Goal: Transaction & Acquisition: Subscribe to service/newsletter

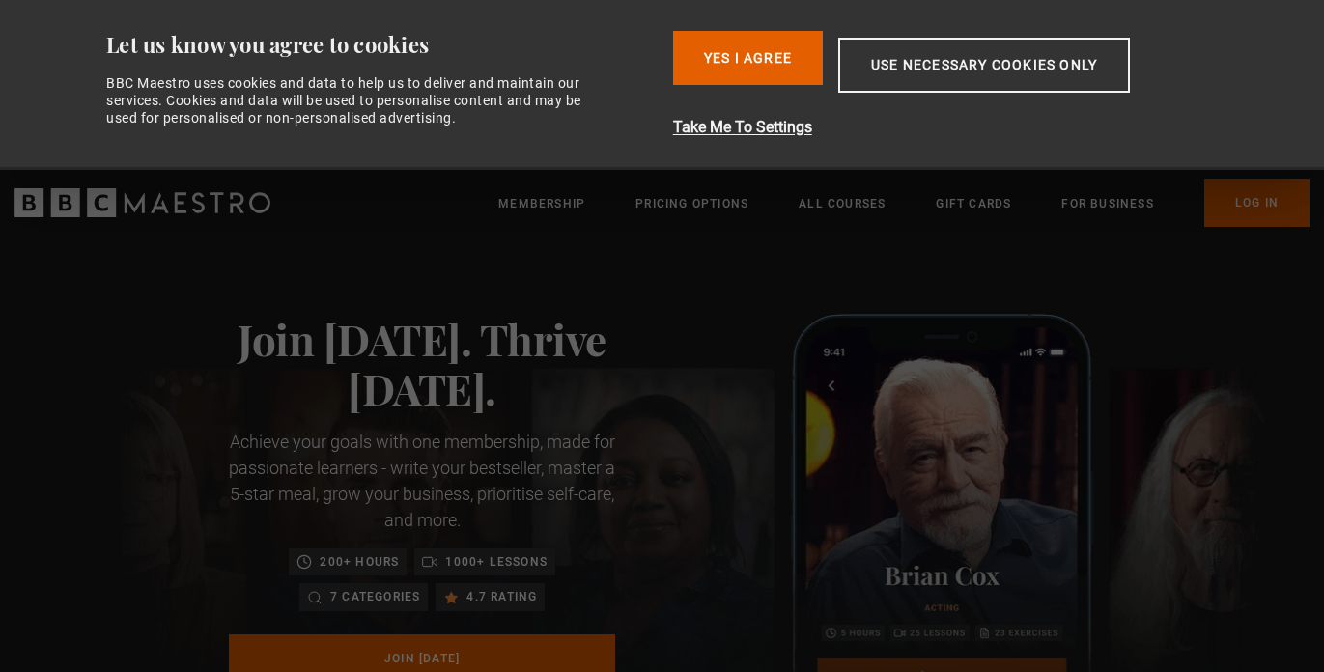
scroll to position [0, 152]
click at [325, 398] on h1 "Join today. Thrive tomorrow." at bounding box center [422, 363] width 386 height 99
click at [964, 66] on button "Use necessary cookies only" at bounding box center [984, 65] width 292 height 55
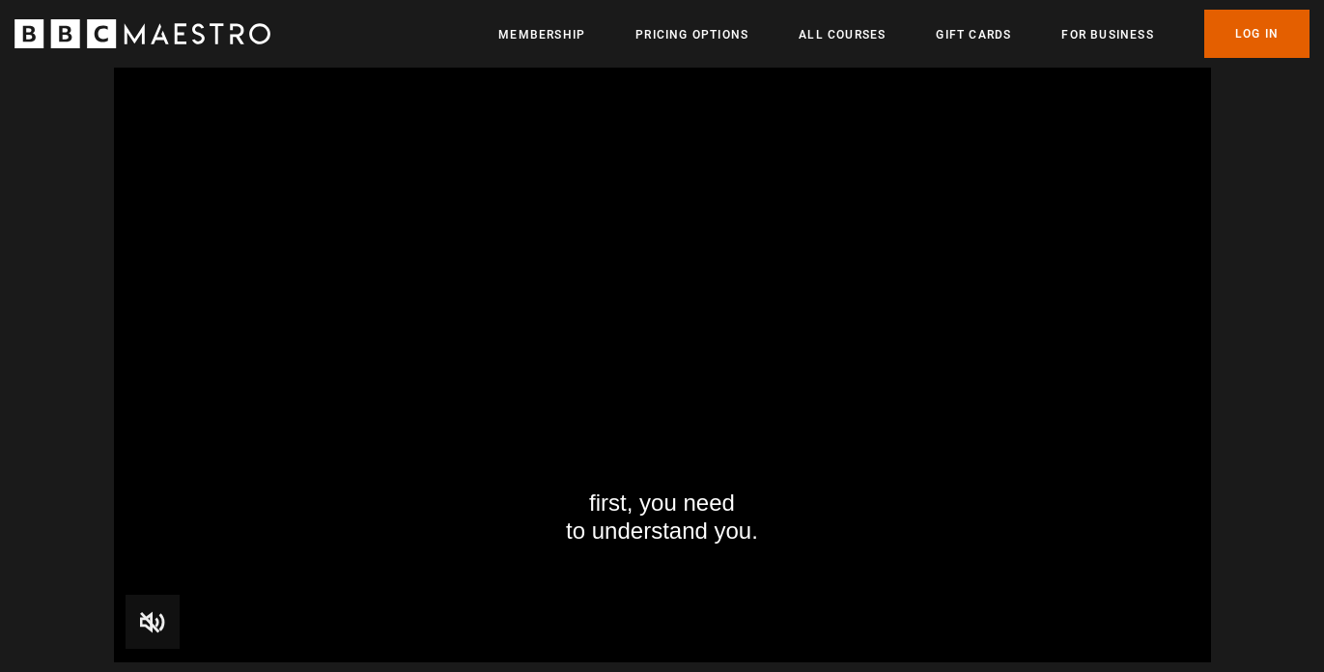
scroll to position [2000, 0]
click at [131, 620] on span "Video Player" at bounding box center [153, 620] width 54 height 54
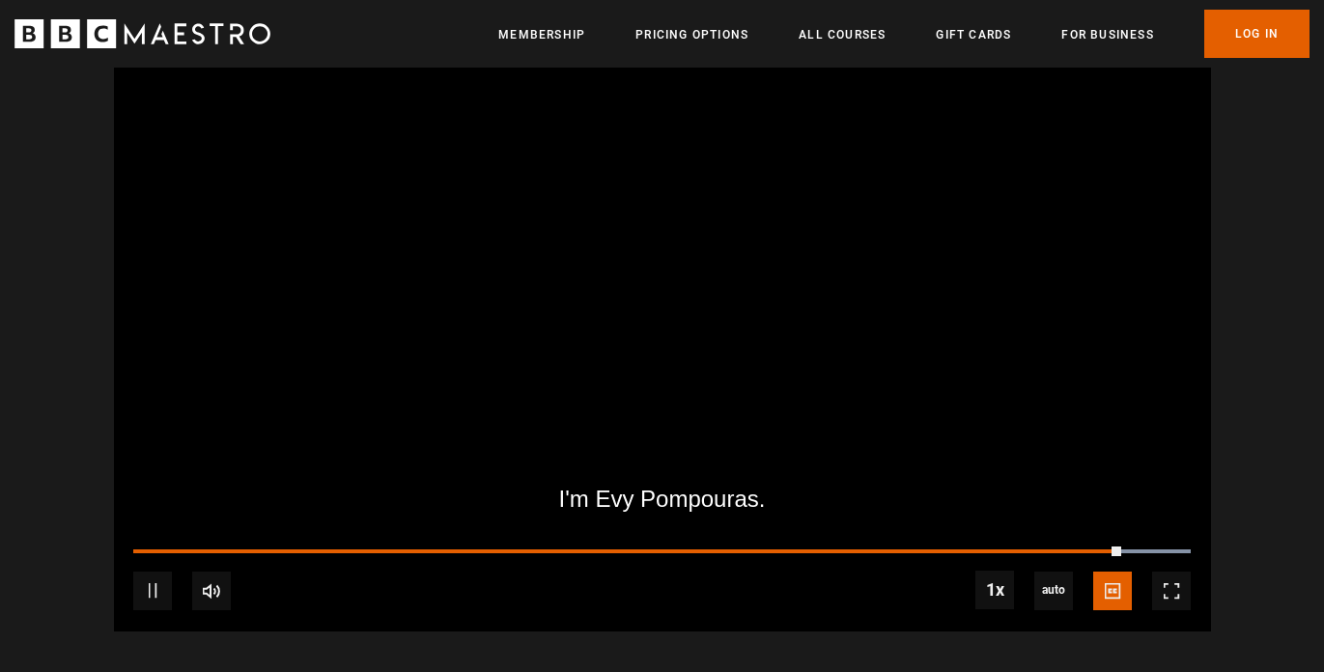
scroll to position [2033, 0]
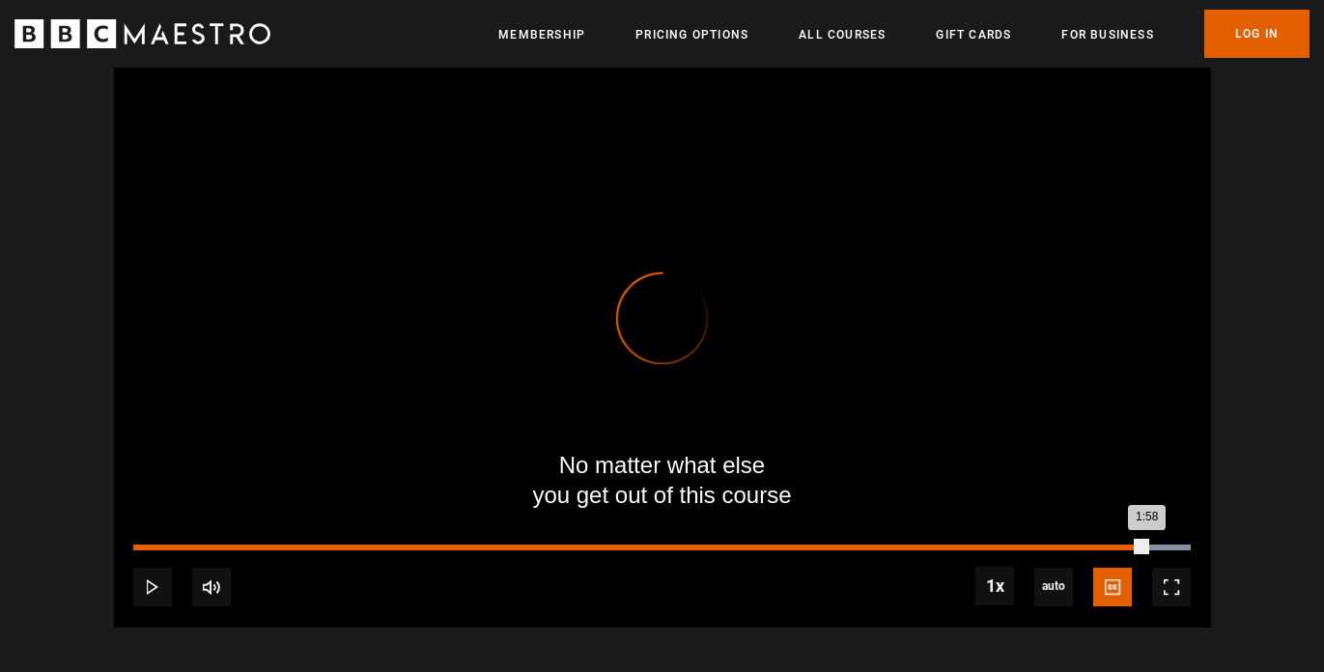
click at [854, 548] on div "1:58" at bounding box center [639, 548] width 1013 height 6
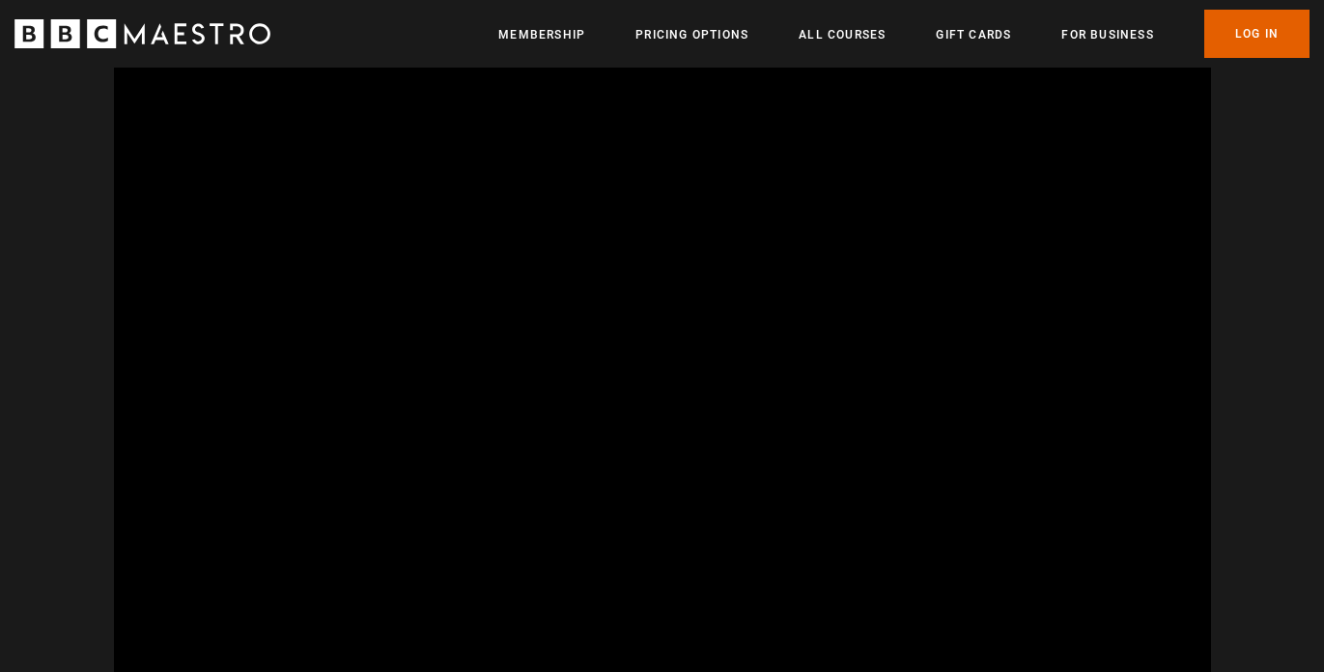
scroll to position [0, 2784]
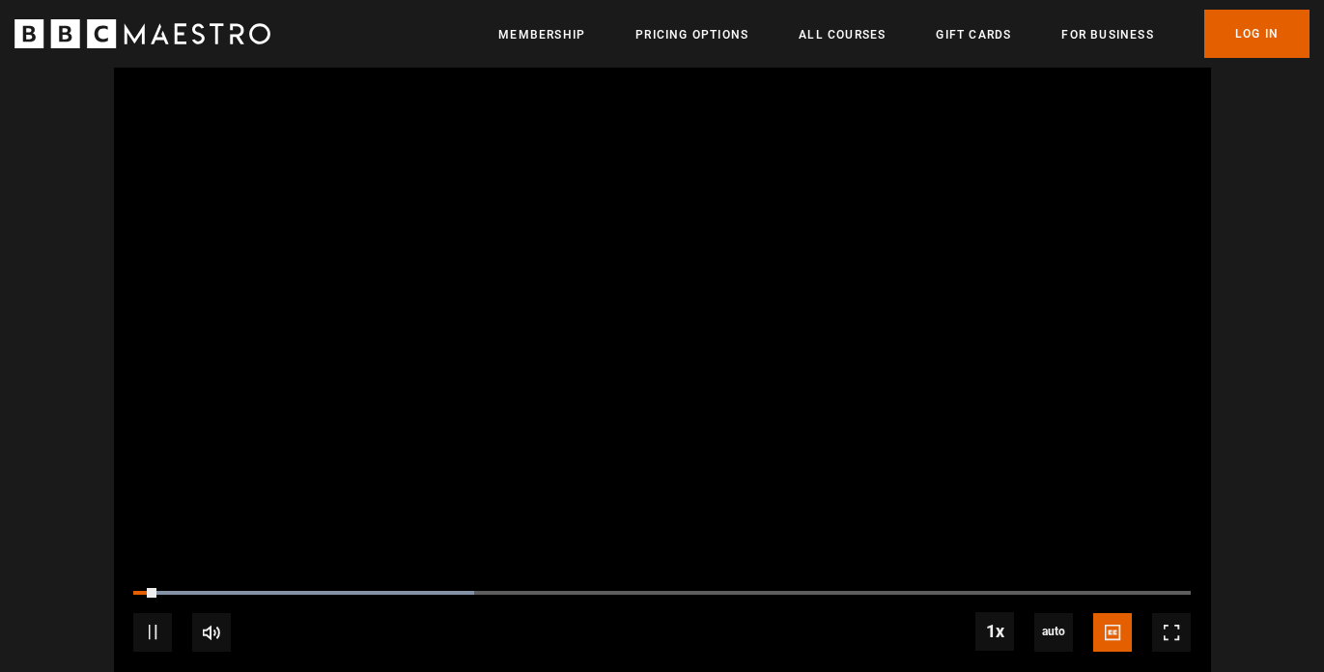
click at [628, 236] on video "Video Player" at bounding box center [662, 364] width 1097 height 617
click at [819, 33] on link "All Courses" at bounding box center [842, 34] width 87 height 19
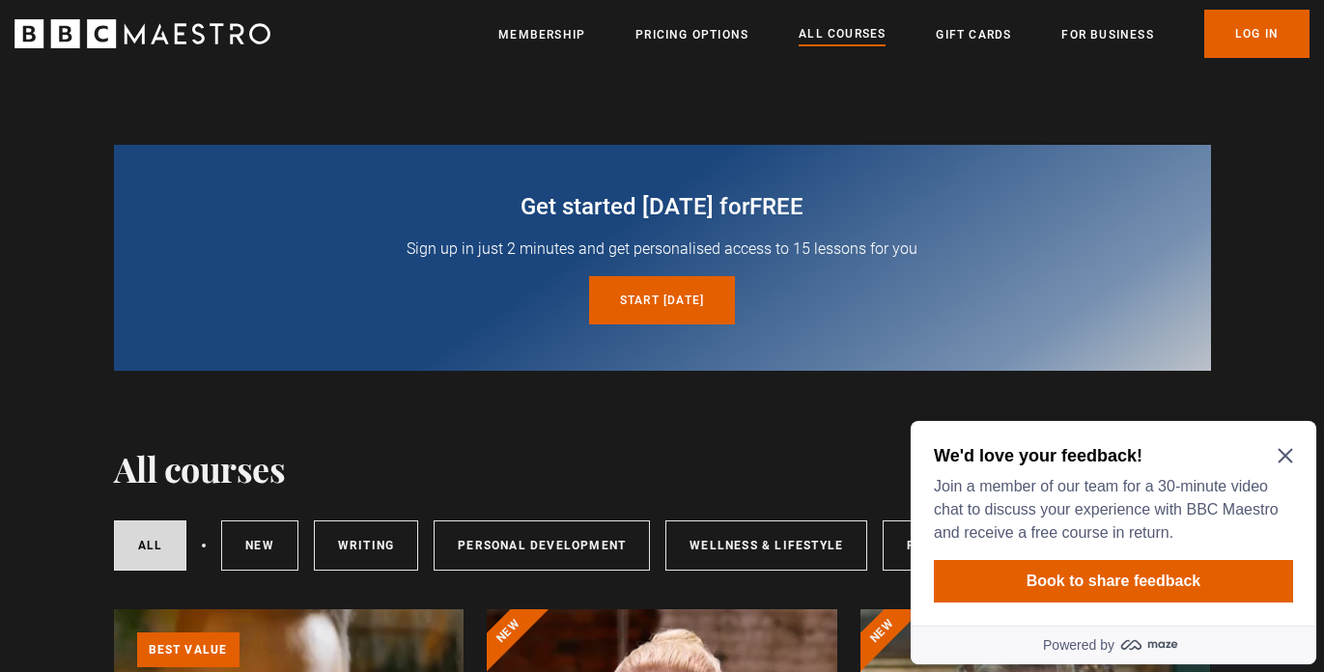
click at [1287, 449] on icon "Close Maze Prompt" at bounding box center [1285, 455] width 15 height 15
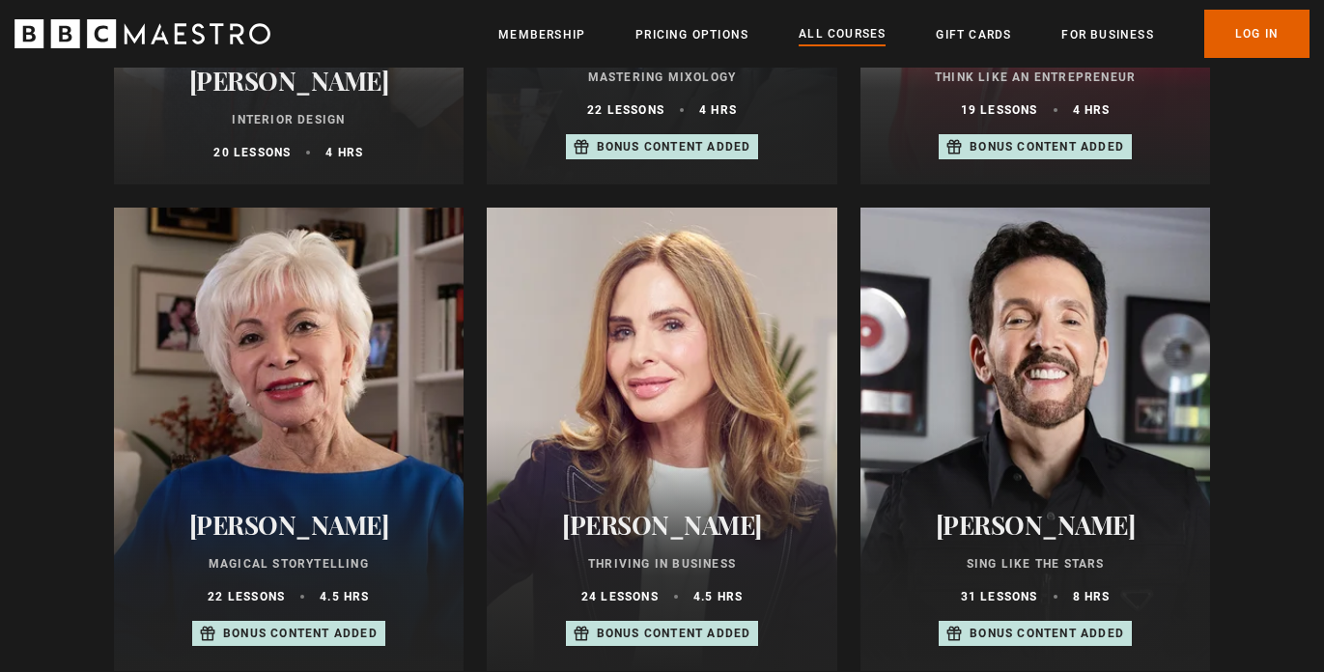
scroll to position [1374, 0]
click at [721, 355] on div at bounding box center [662, 441] width 351 height 464
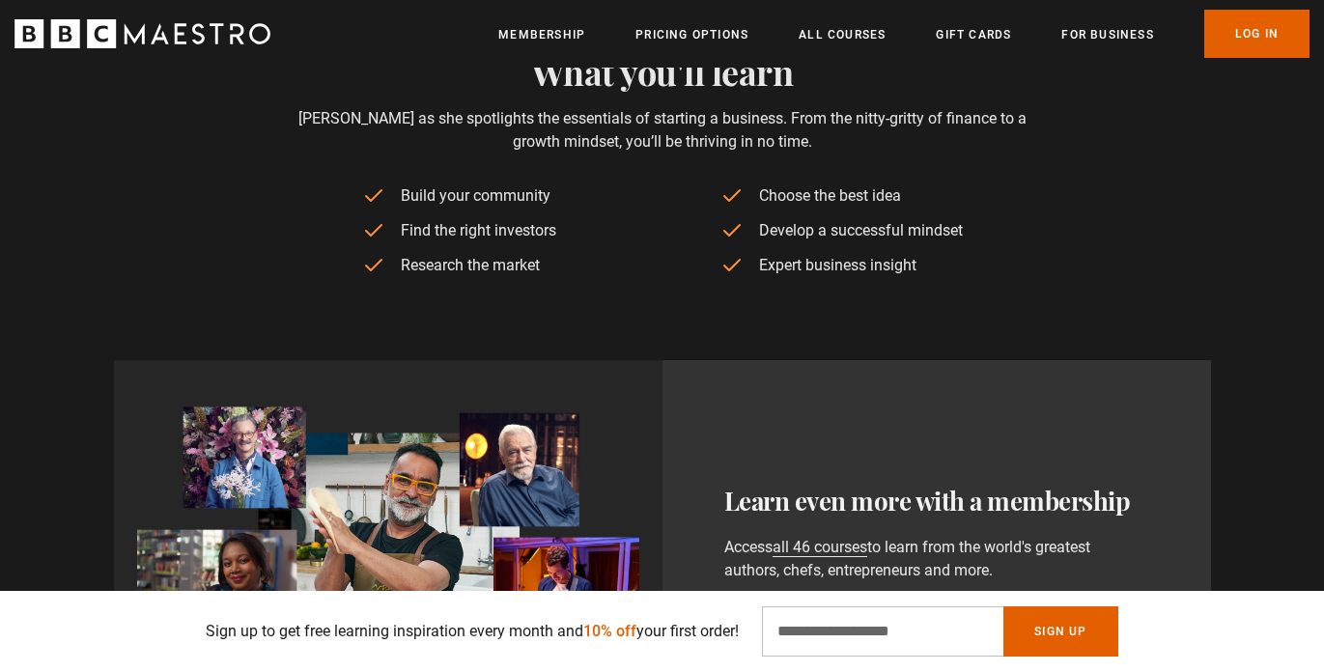
scroll to position [0, 253]
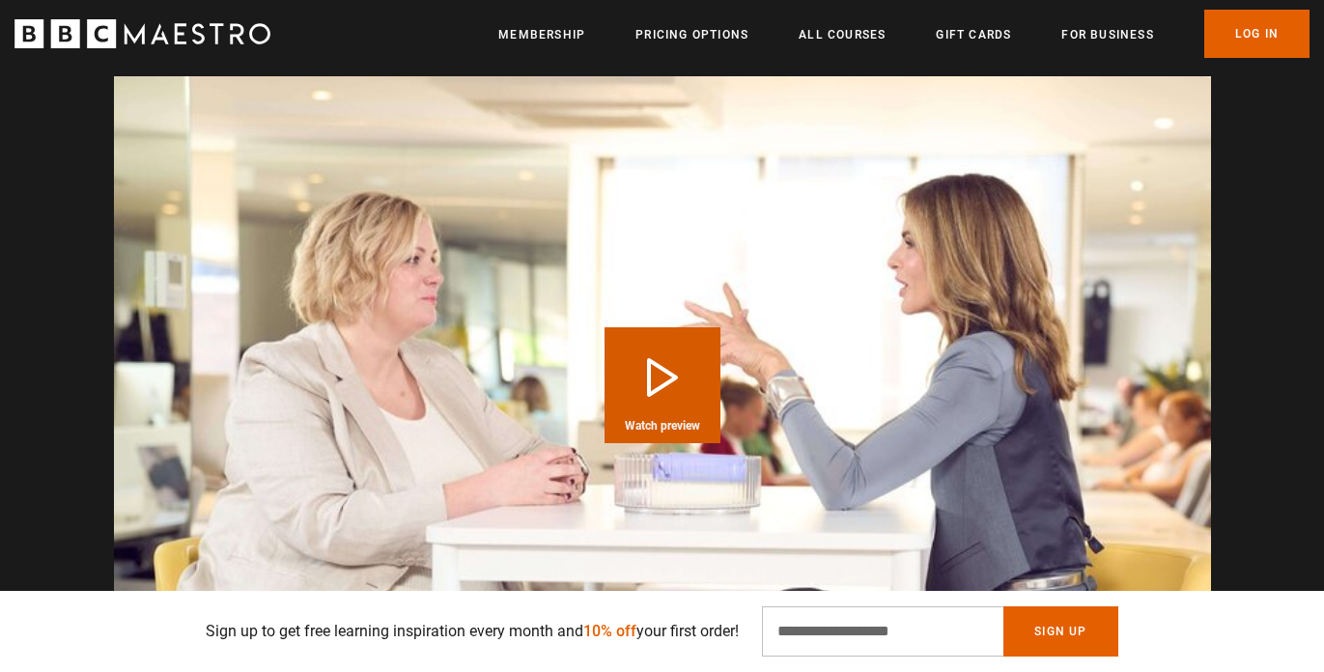
click at [671, 376] on button "Play Course overview for Thriving in Business with Trinny Woodall Watch preview" at bounding box center [663, 385] width 116 height 116
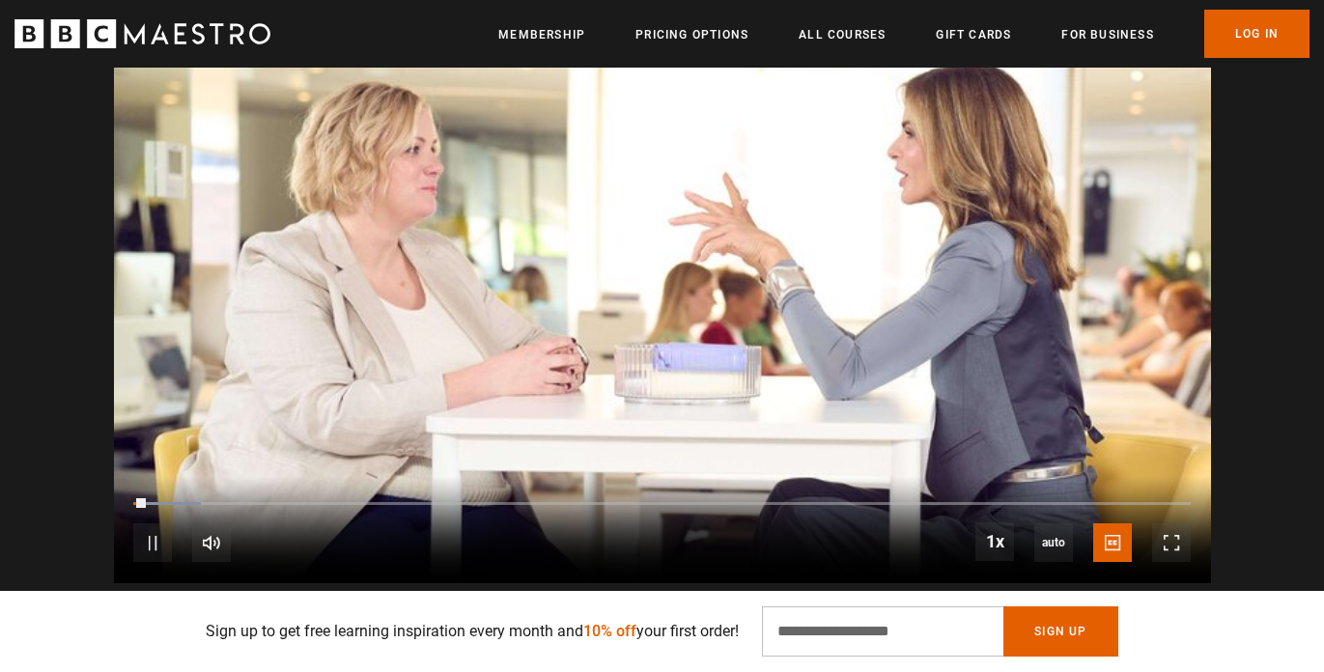
scroll to position [2109, 0]
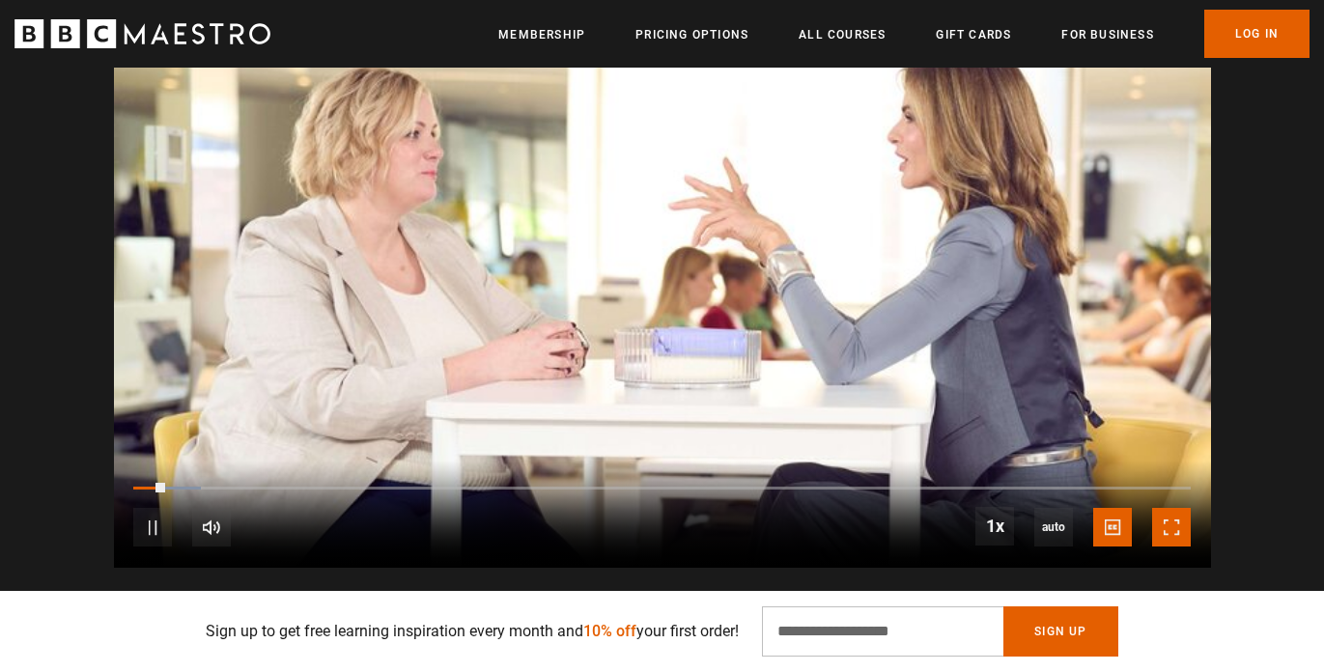
click at [1182, 539] on span "Video Player" at bounding box center [1171, 527] width 39 height 39
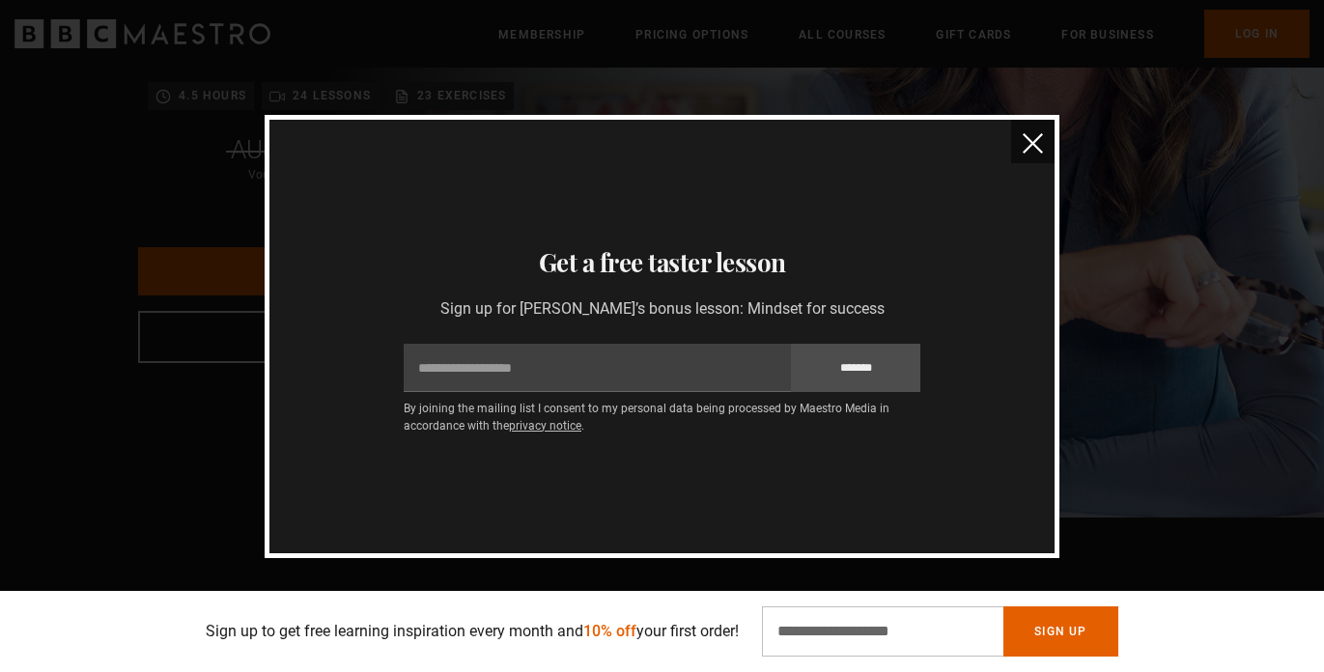
scroll to position [0, 0]
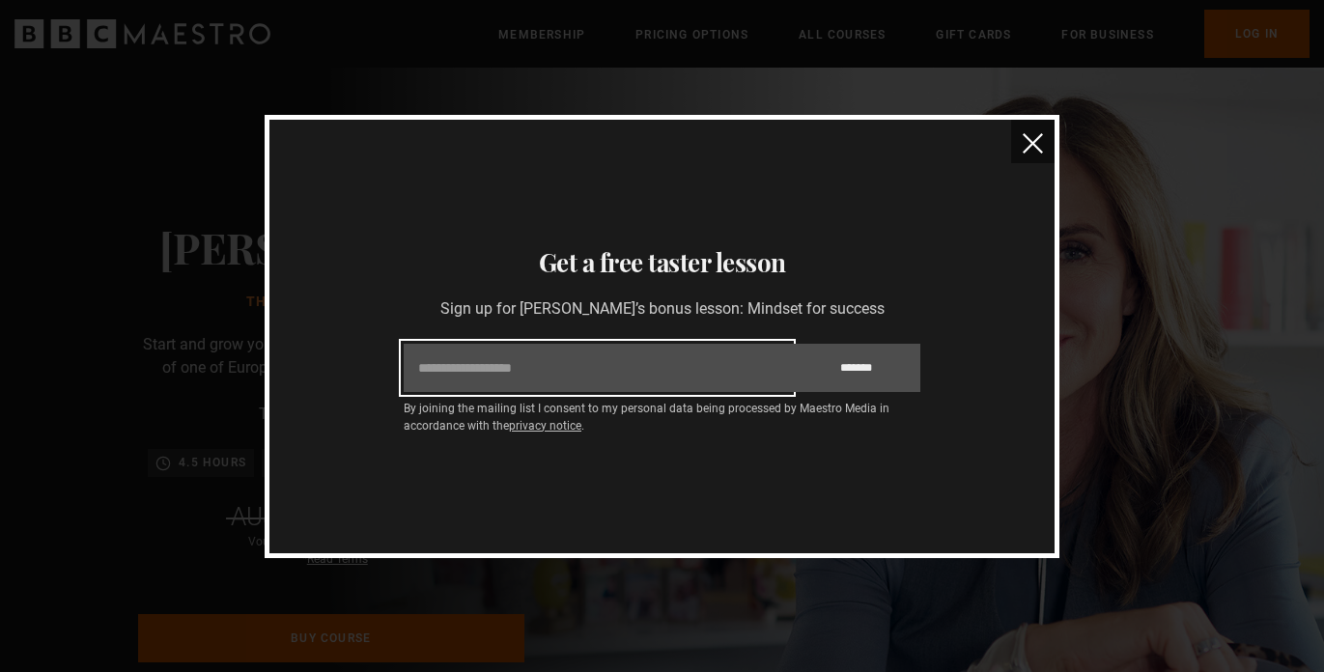
click at [648, 376] on input "Email" at bounding box center [597, 368] width 387 height 48
type input "**********"
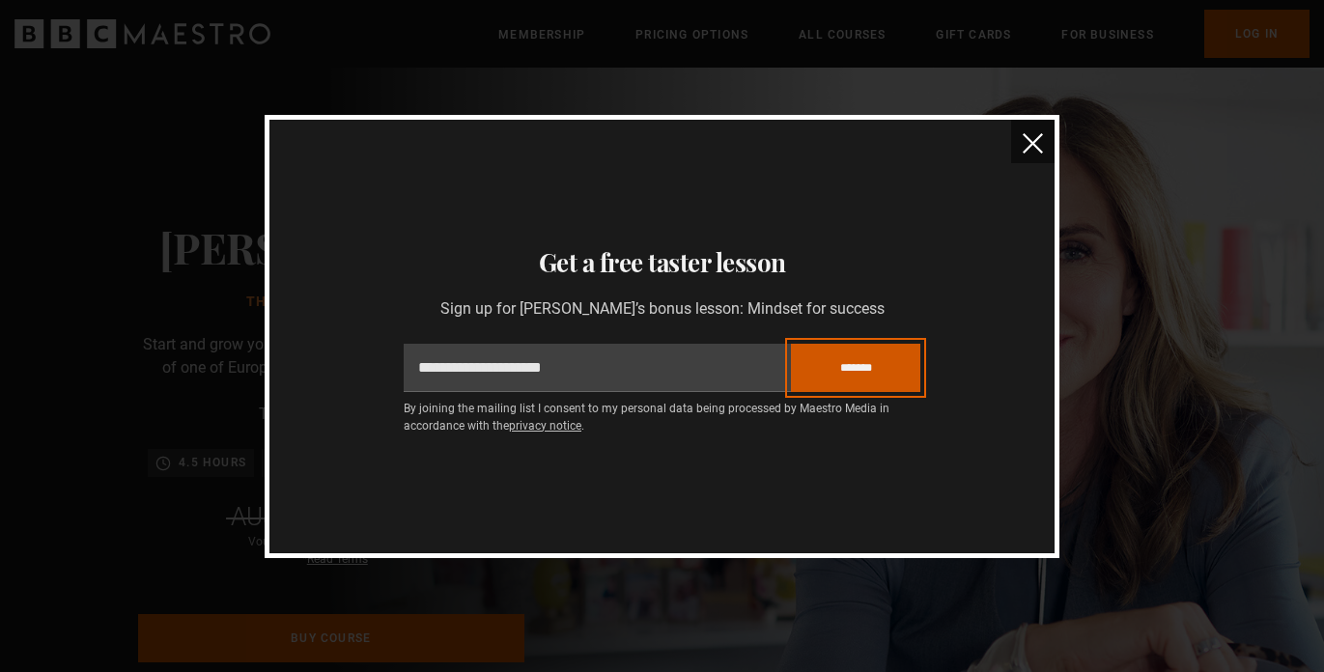
click at [847, 360] on input "*******" at bounding box center [855, 368] width 129 height 48
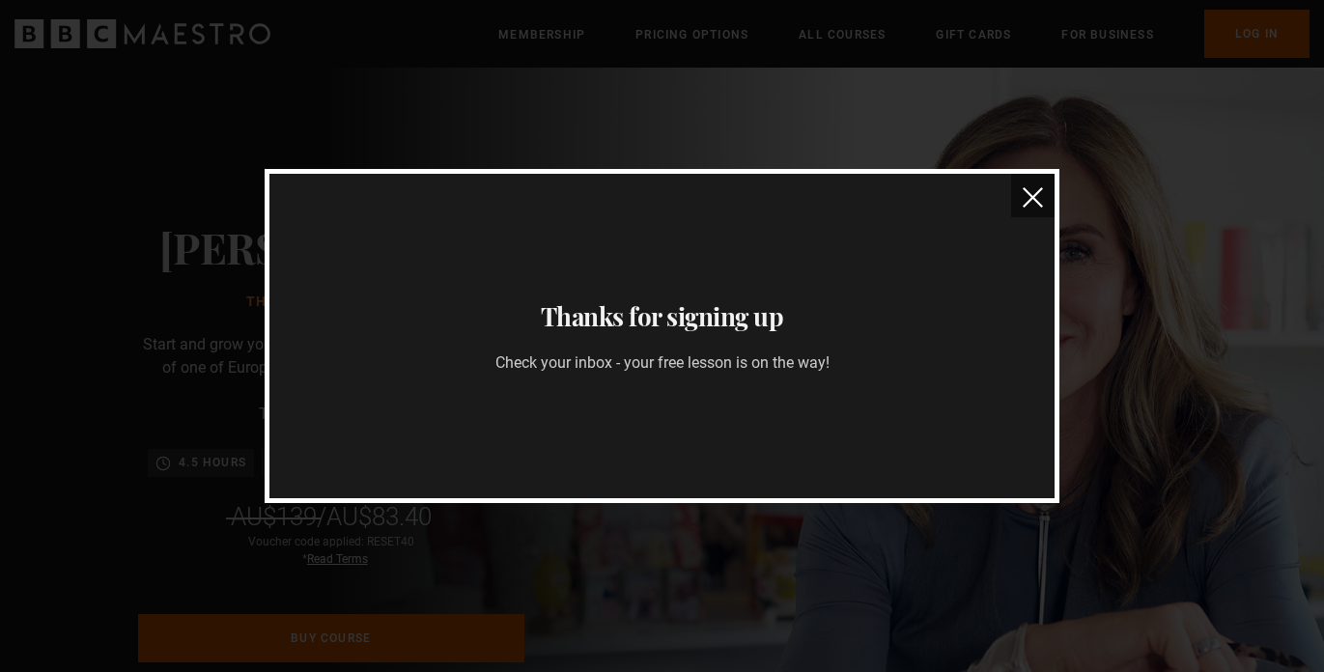
click at [1038, 204] on img "close" at bounding box center [1033, 197] width 20 height 20
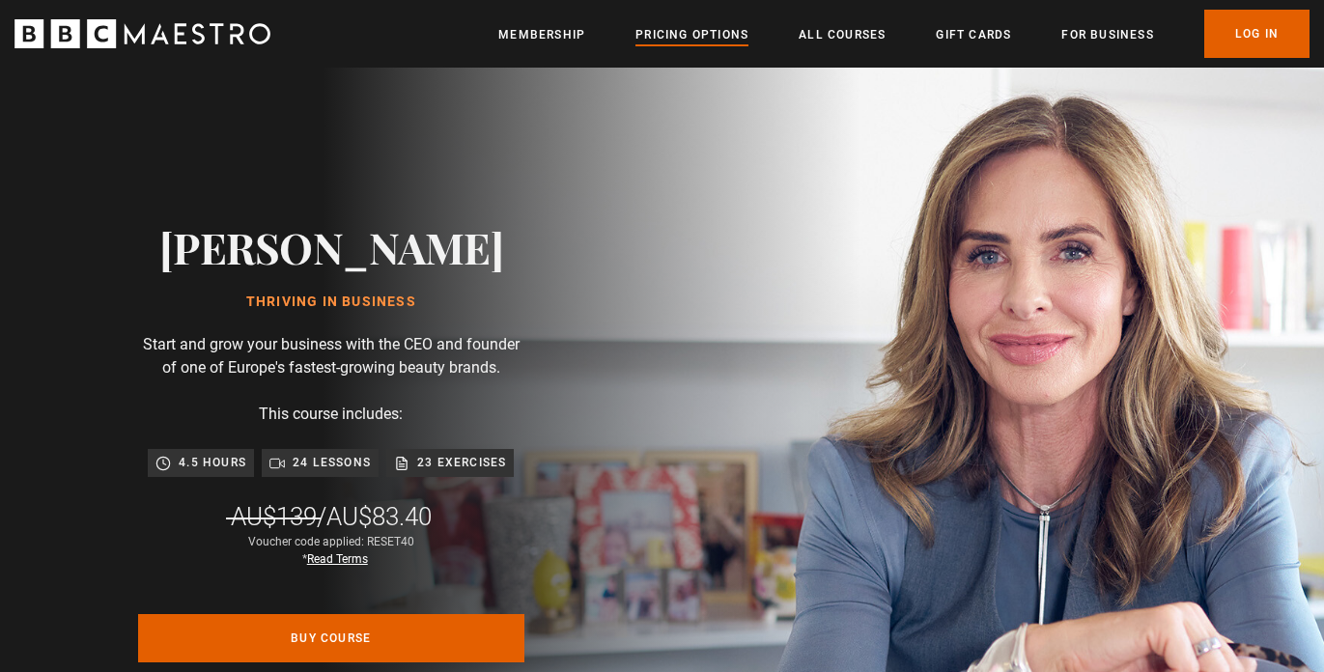
scroll to position [0, 4302]
click at [669, 39] on link "Pricing Options" at bounding box center [692, 34] width 113 height 19
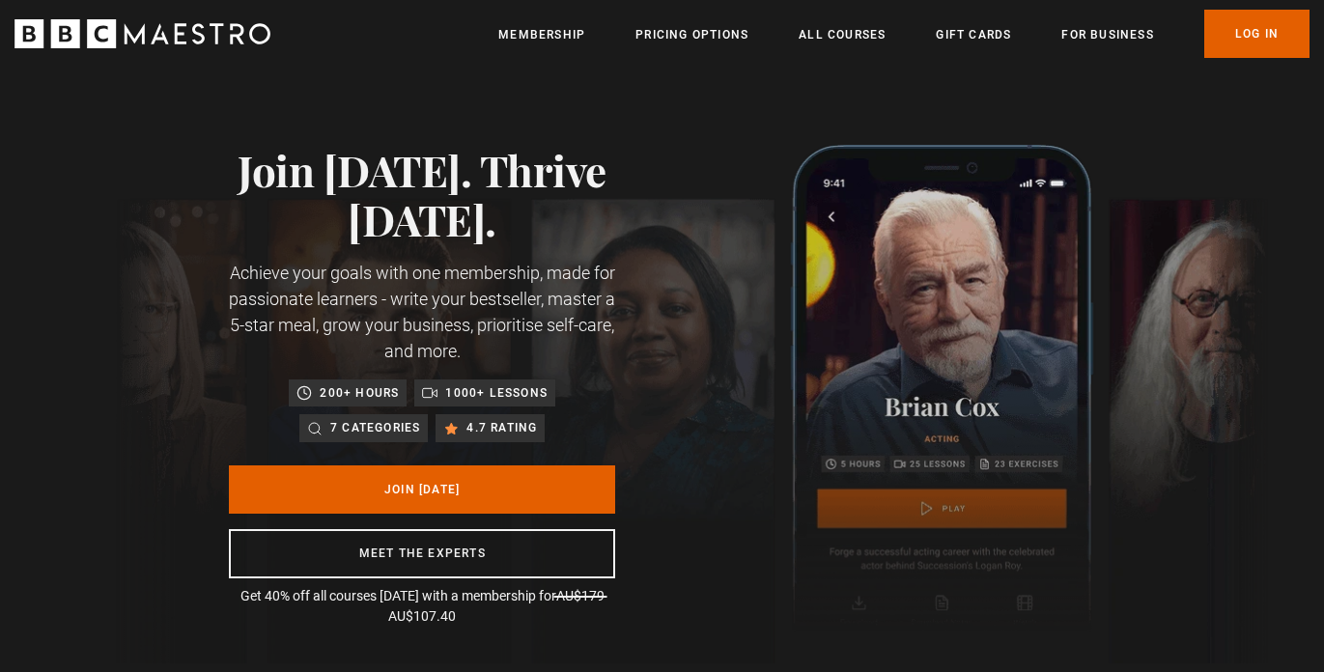
scroll to position [0, 253]
click at [843, 39] on link "All Courses" at bounding box center [842, 34] width 87 height 19
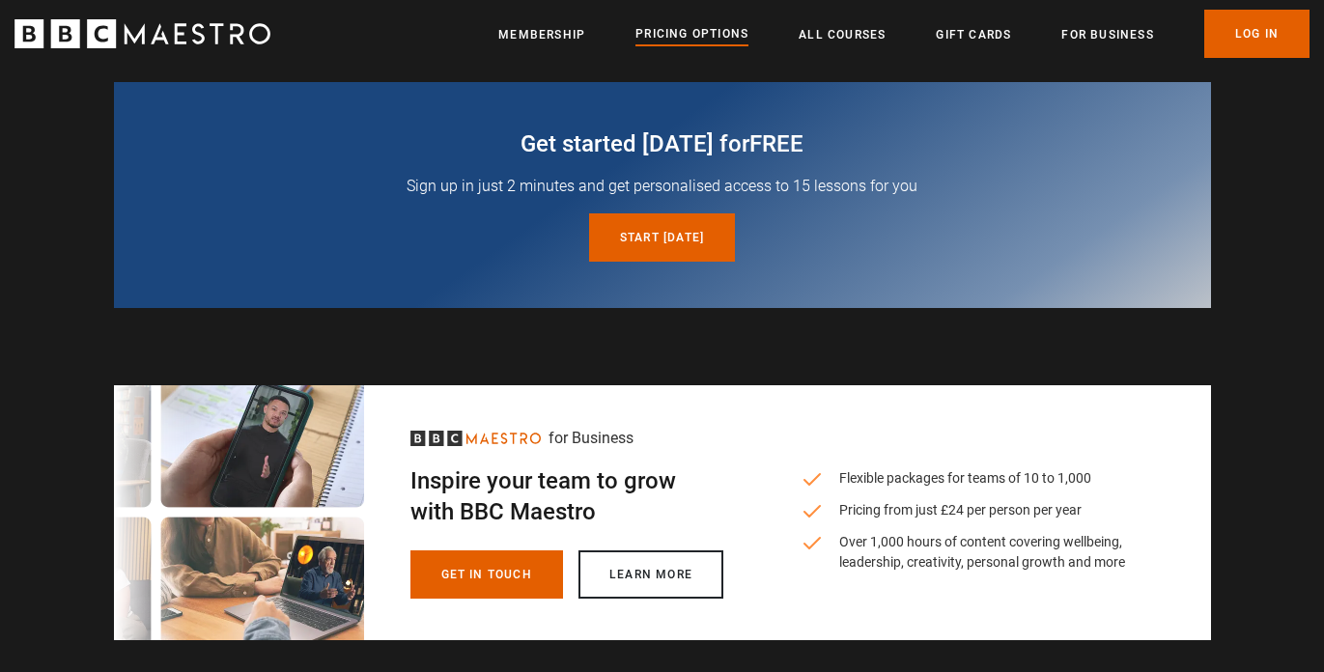
scroll to position [721, 0]
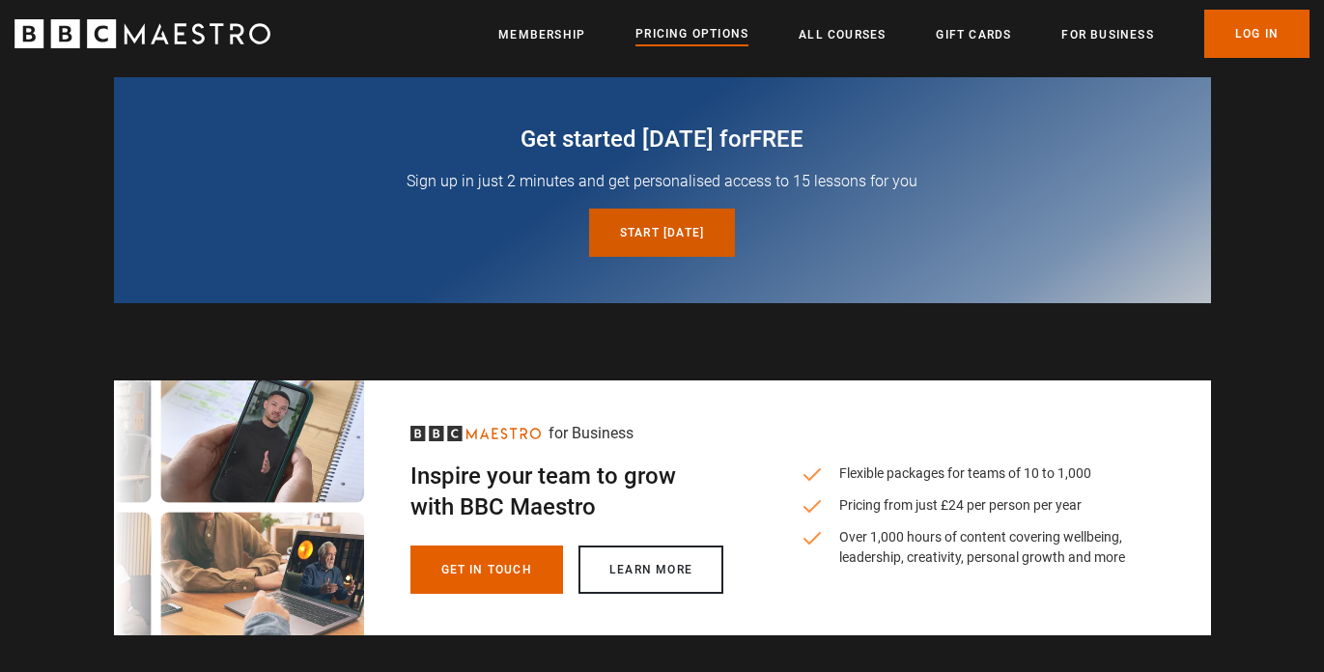
click at [658, 240] on link "Start [DATE] for free" at bounding box center [662, 233] width 146 height 48
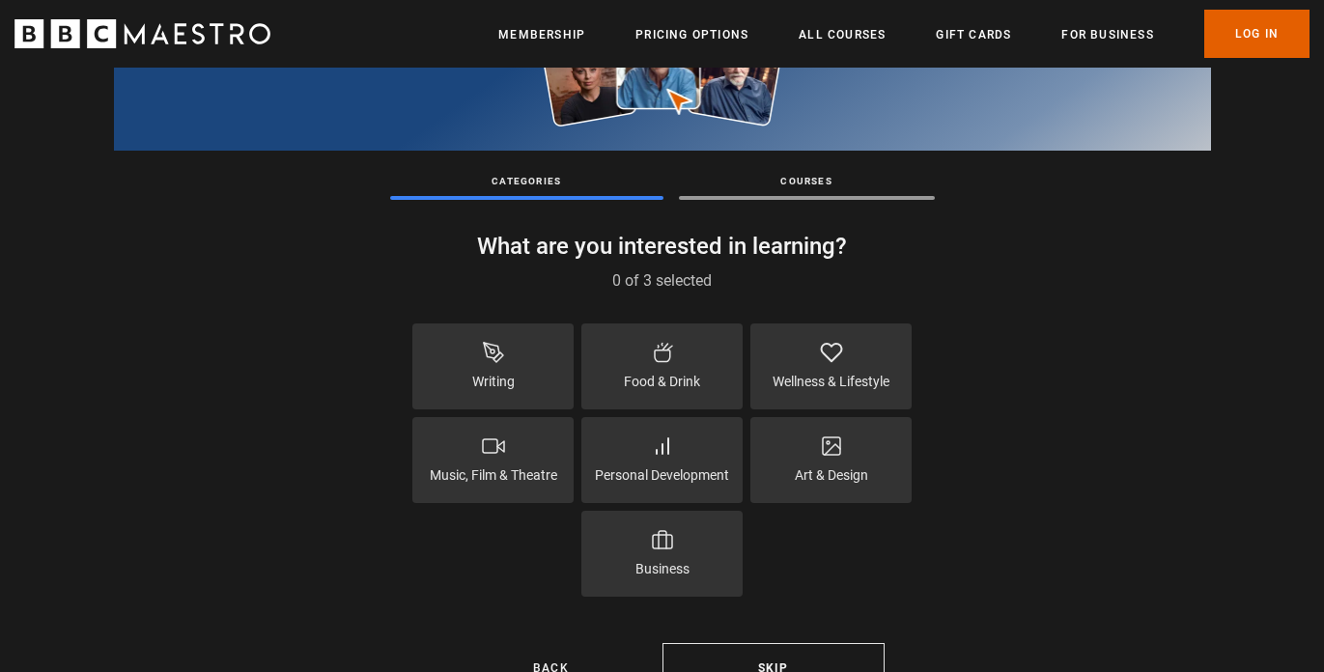
scroll to position [227, 0]
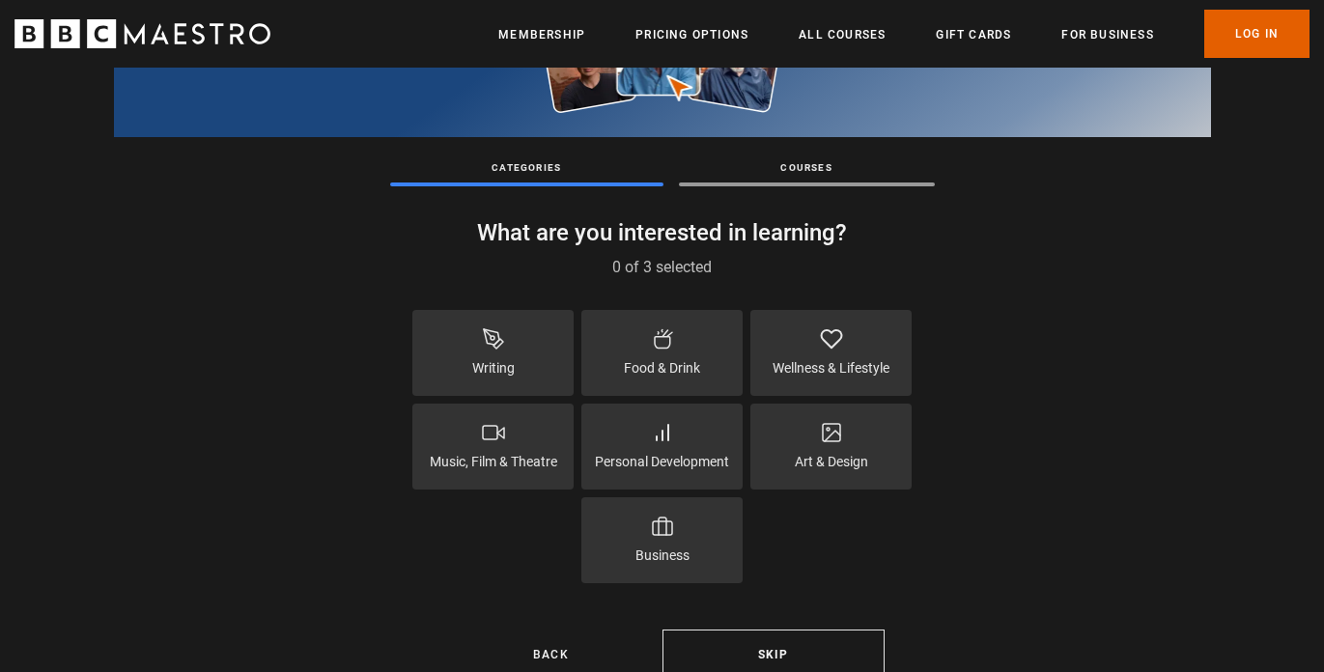
click at [666, 456] on p "Personal Development" at bounding box center [662, 462] width 134 height 20
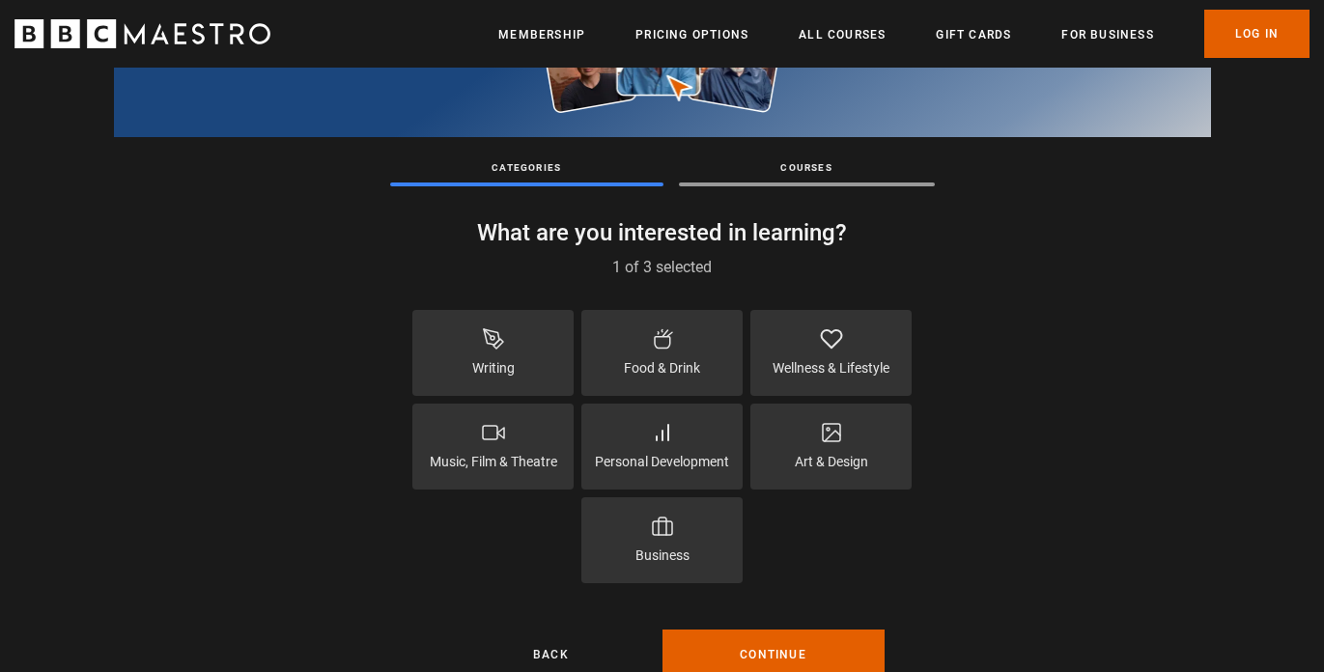
click at [670, 551] on p "Business" at bounding box center [663, 556] width 54 height 20
click at [873, 346] on div "Wellness & Lifestyle" at bounding box center [830, 353] width 161 height 86
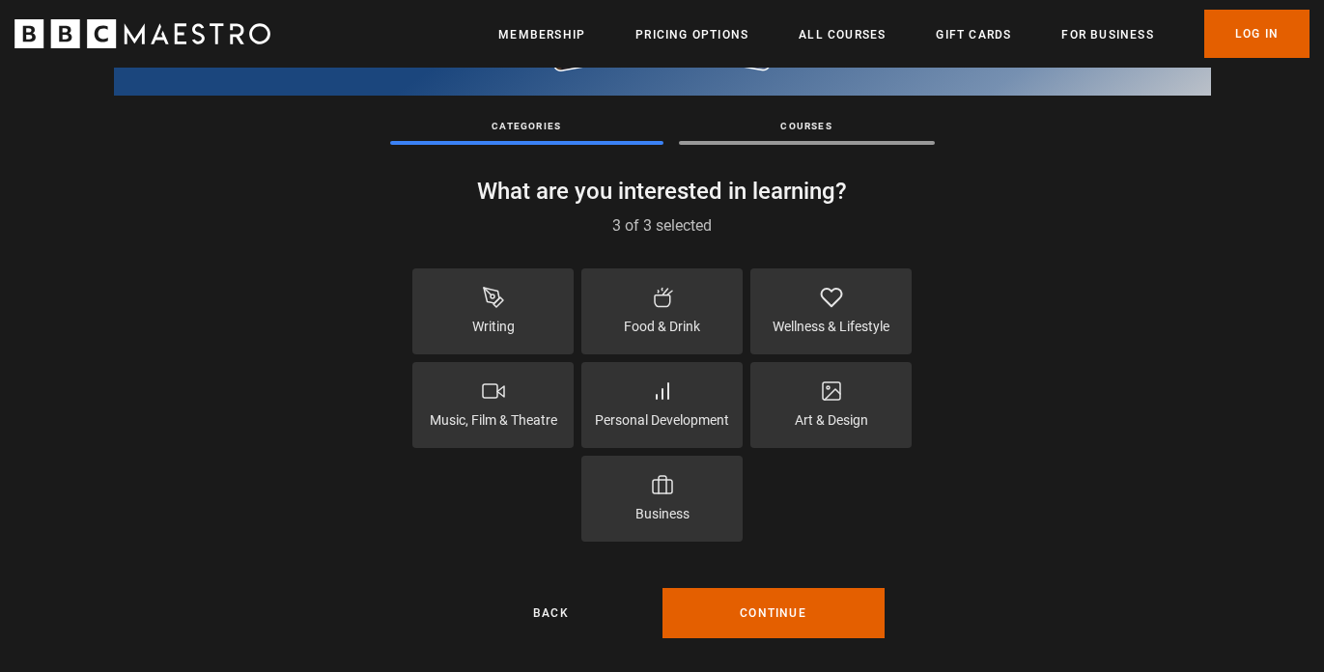
scroll to position [270, 0]
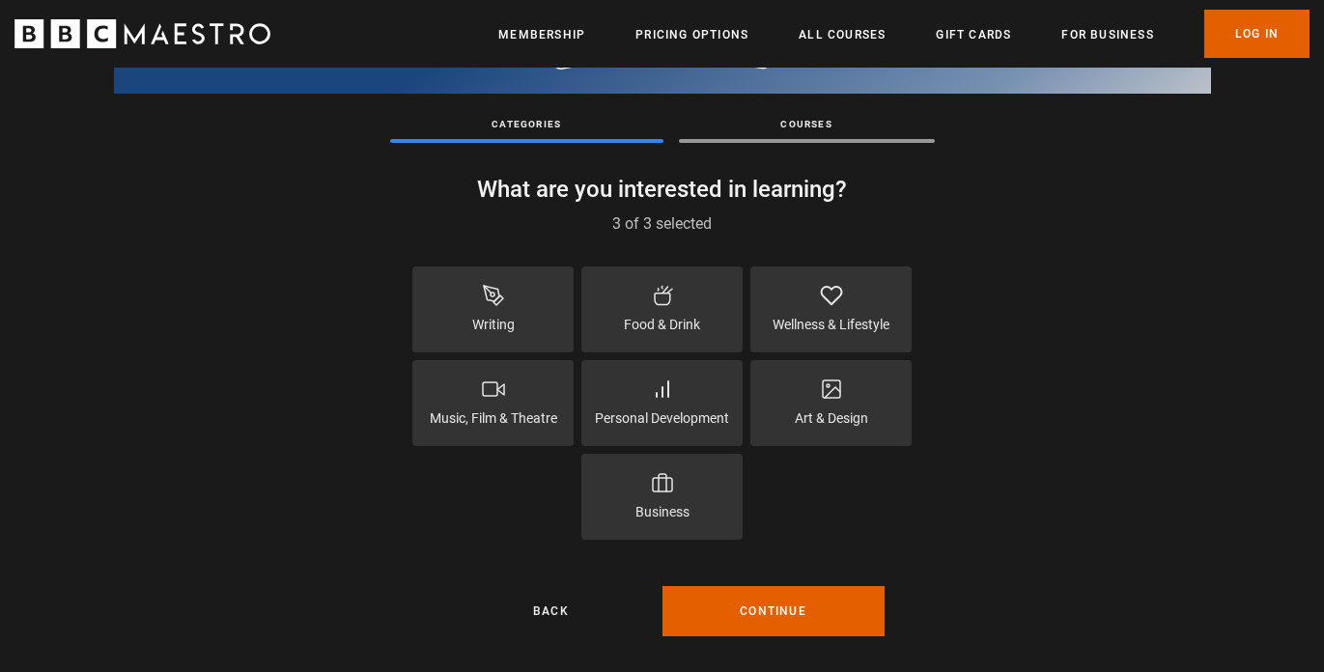
click at [611, 325] on div "Food & Drink" at bounding box center [661, 310] width 161 height 86
click at [757, 625] on button "Continue" at bounding box center [774, 611] width 222 height 50
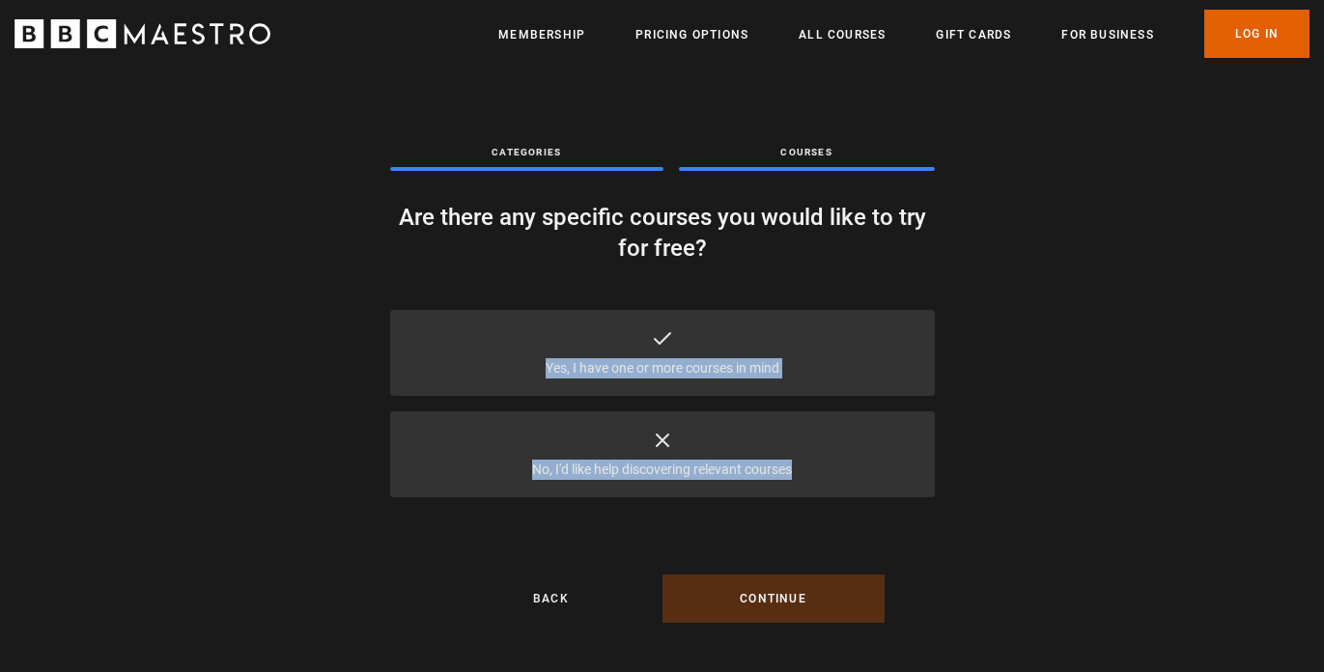
drag, startPoint x: 662, startPoint y: 343, endPoint x: 672, endPoint y: 484, distance: 141.4
click at [672, 484] on div "Yes, I have one or more courses in mind No, I'd like help discovering relevant …" at bounding box center [662, 403] width 545 height 187
click at [736, 460] on p "No, I'd like help discovering relevant courses" at bounding box center [662, 470] width 260 height 20
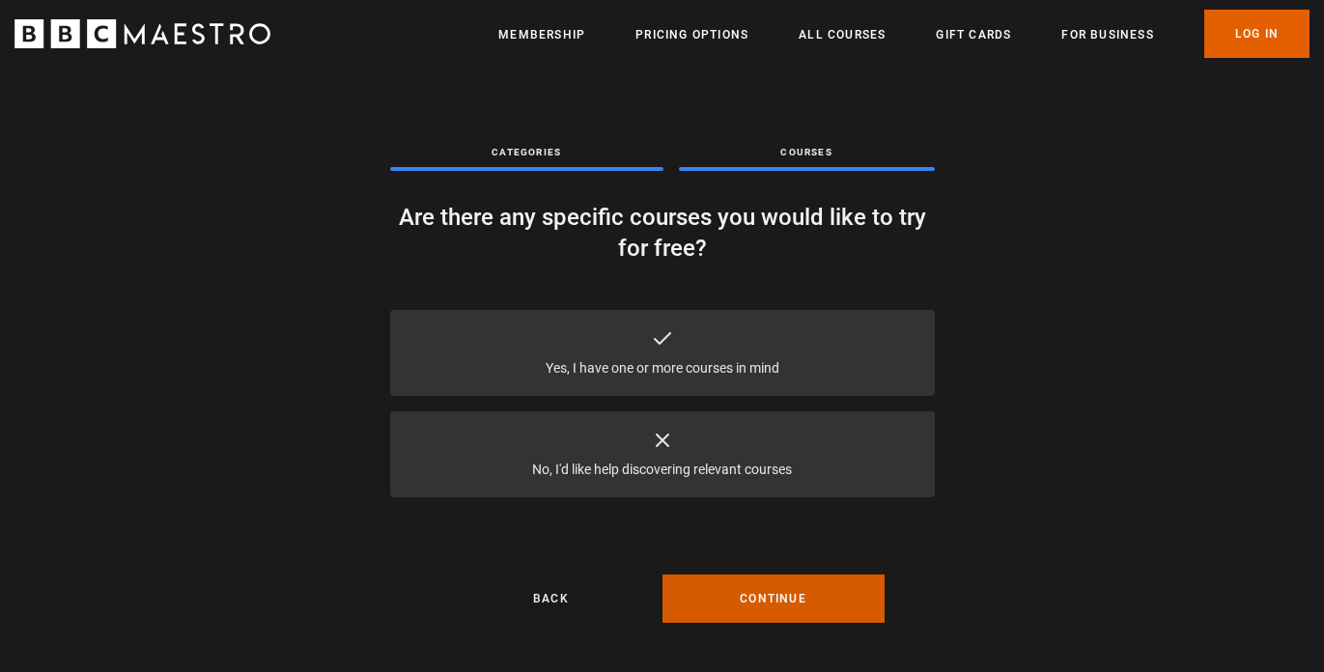
click at [791, 598] on button "Continue" at bounding box center [774, 599] width 222 height 48
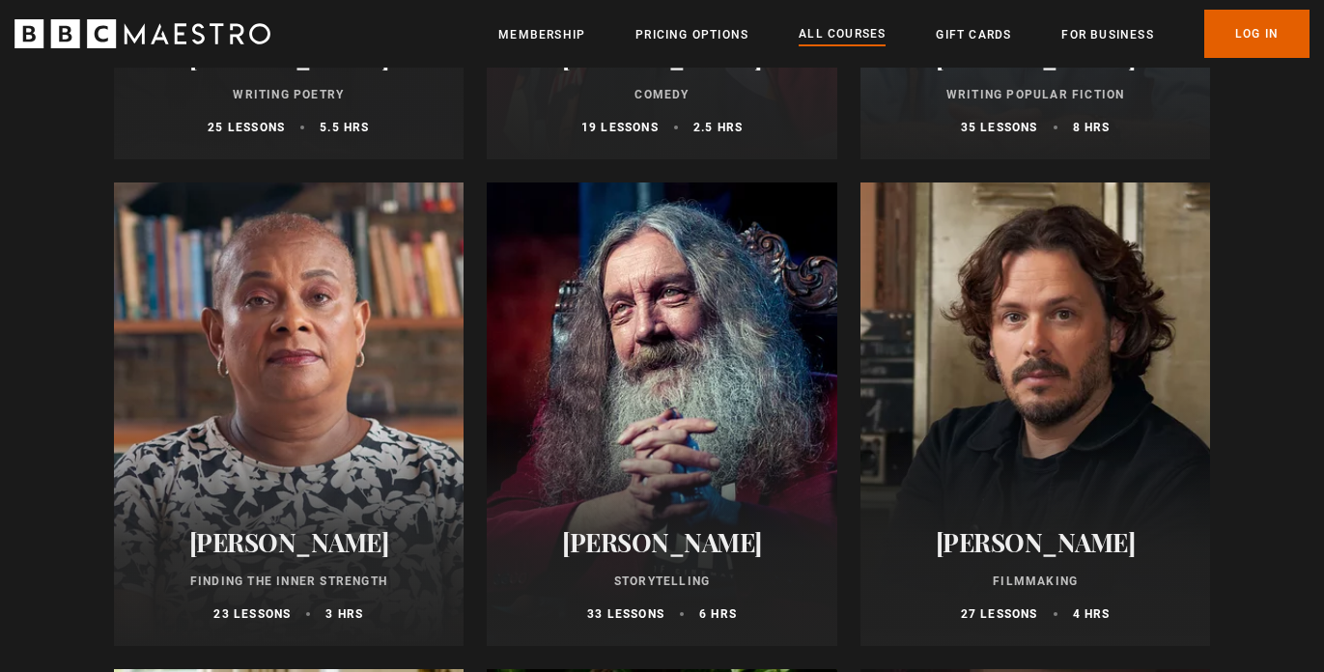
scroll to position [5296, 0]
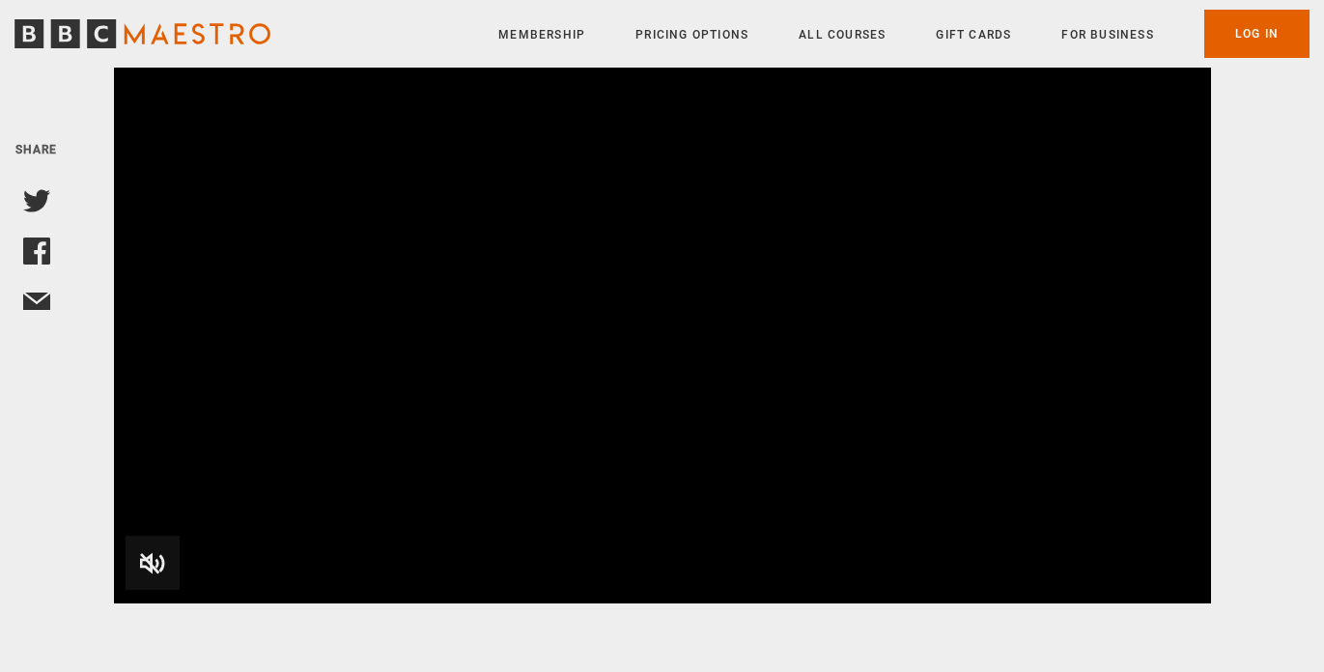
scroll to position [312, 0]
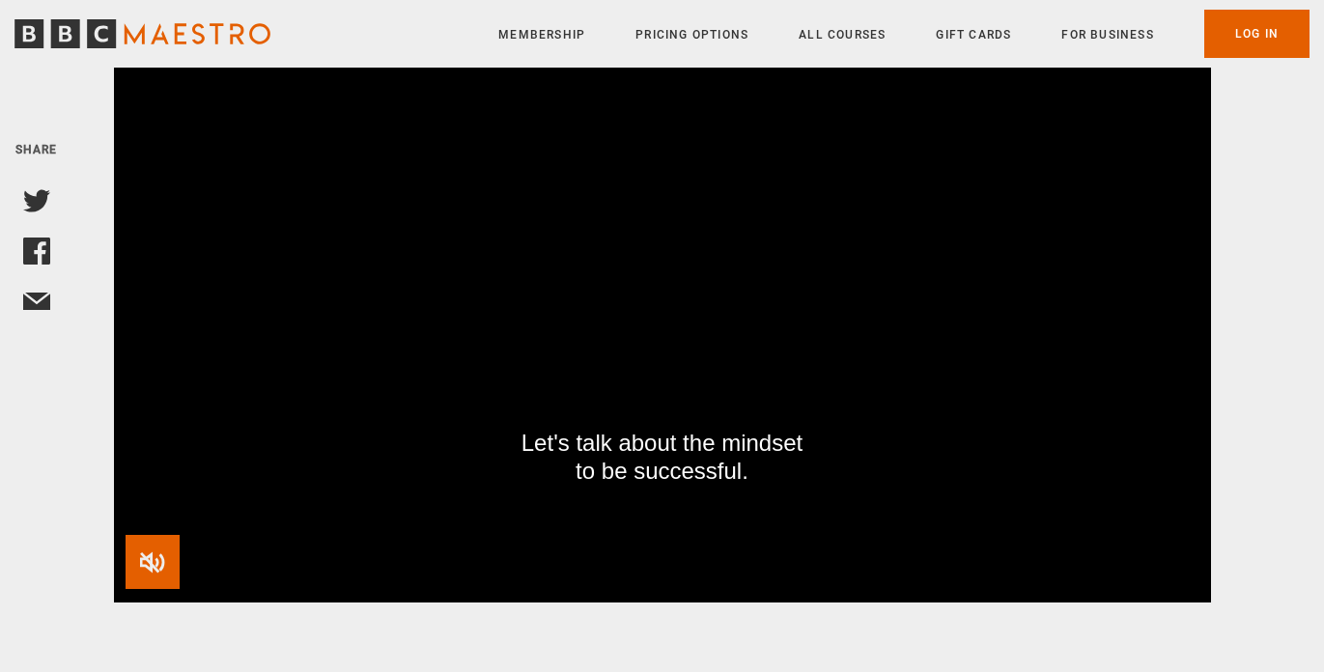
click at [144, 566] on span "Video Player" at bounding box center [153, 562] width 54 height 54
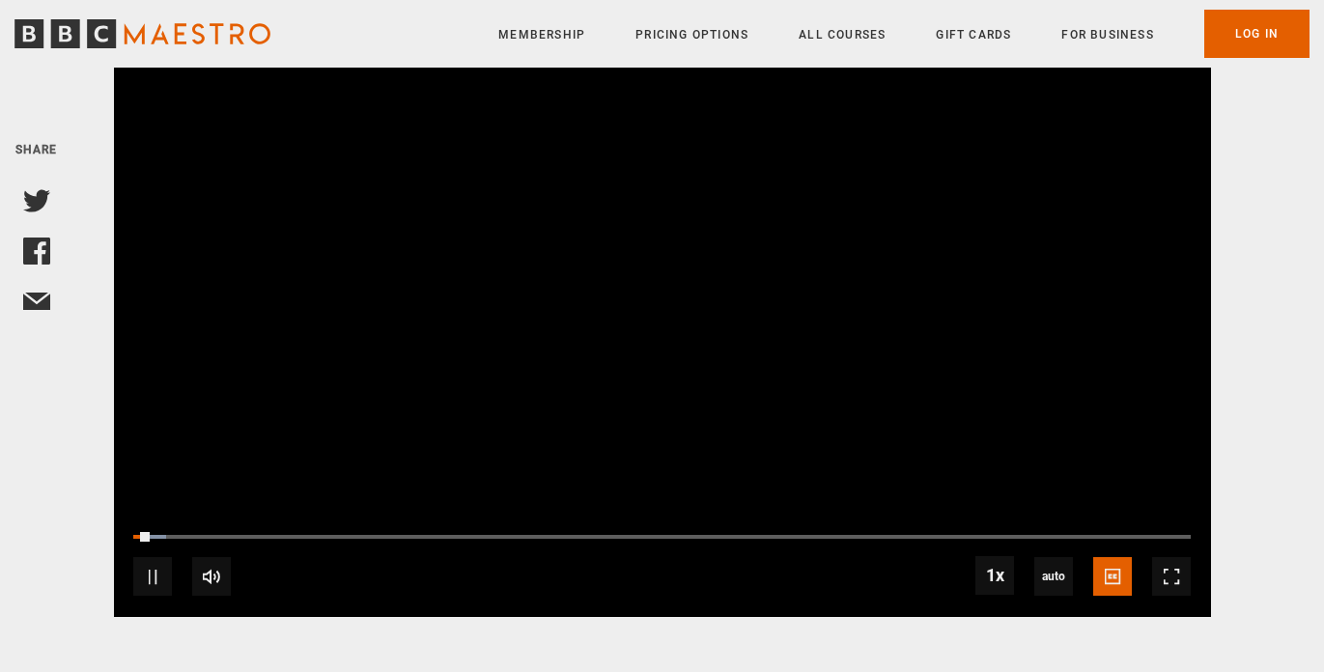
drag, startPoint x: 143, startPoint y: 544, endPoint x: 127, endPoint y: 544, distance: 16.4
click at [127, 544] on div "10s Skip Back 10 seconds Pause 10s Skip Forward 10 seconds Loaded : 3.07% 00:06…" at bounding box center [662, 563] width 1097 height 107
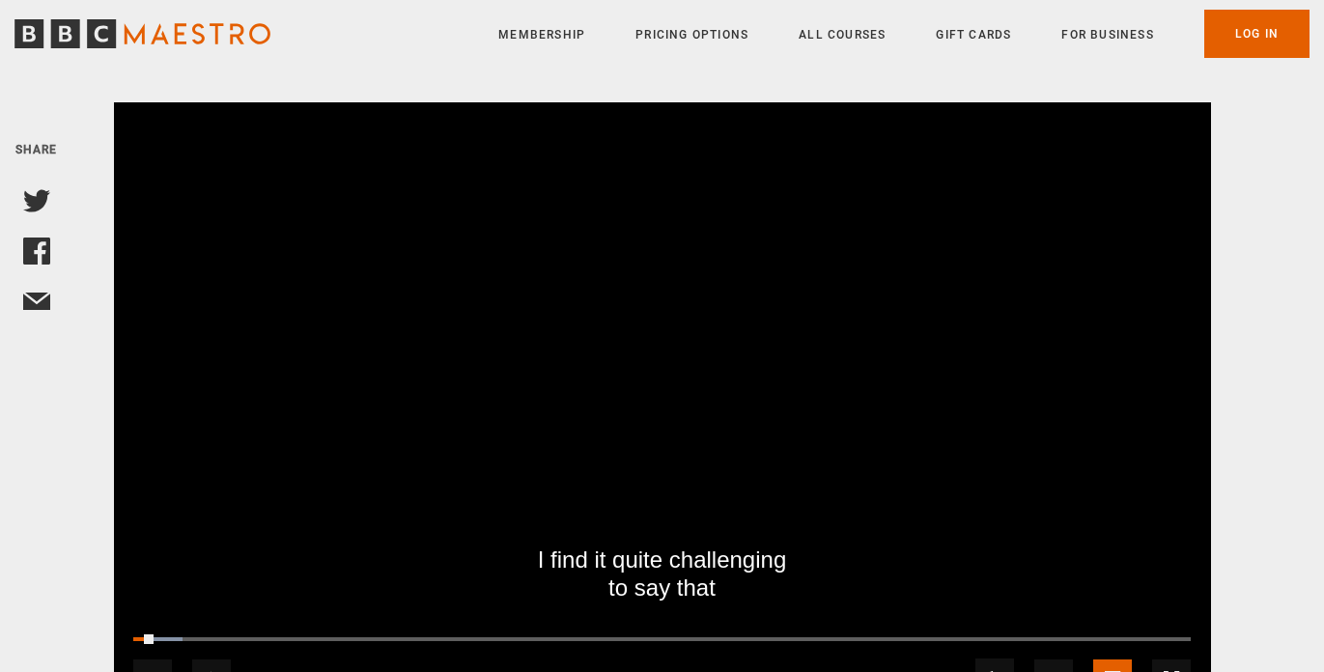
scroll to position [391, 0]
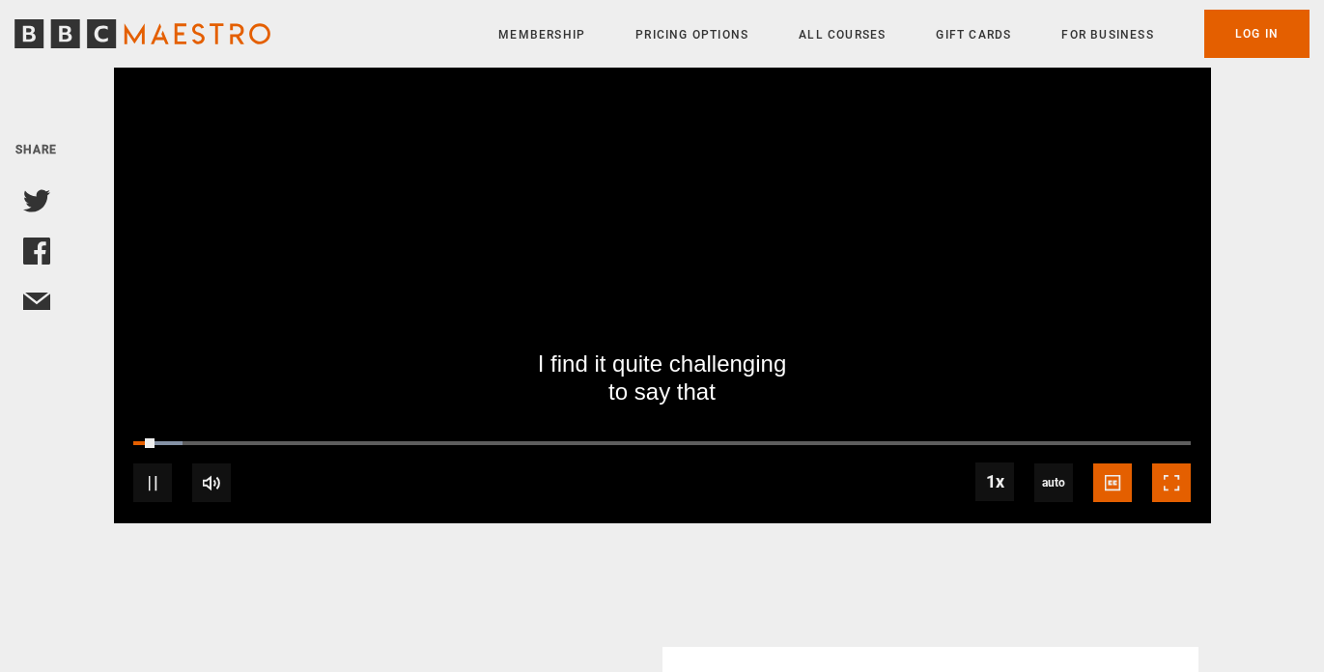
click at [1168, 496] on span "Video Player" at bounding box center [1171, 483] width 39 height 39
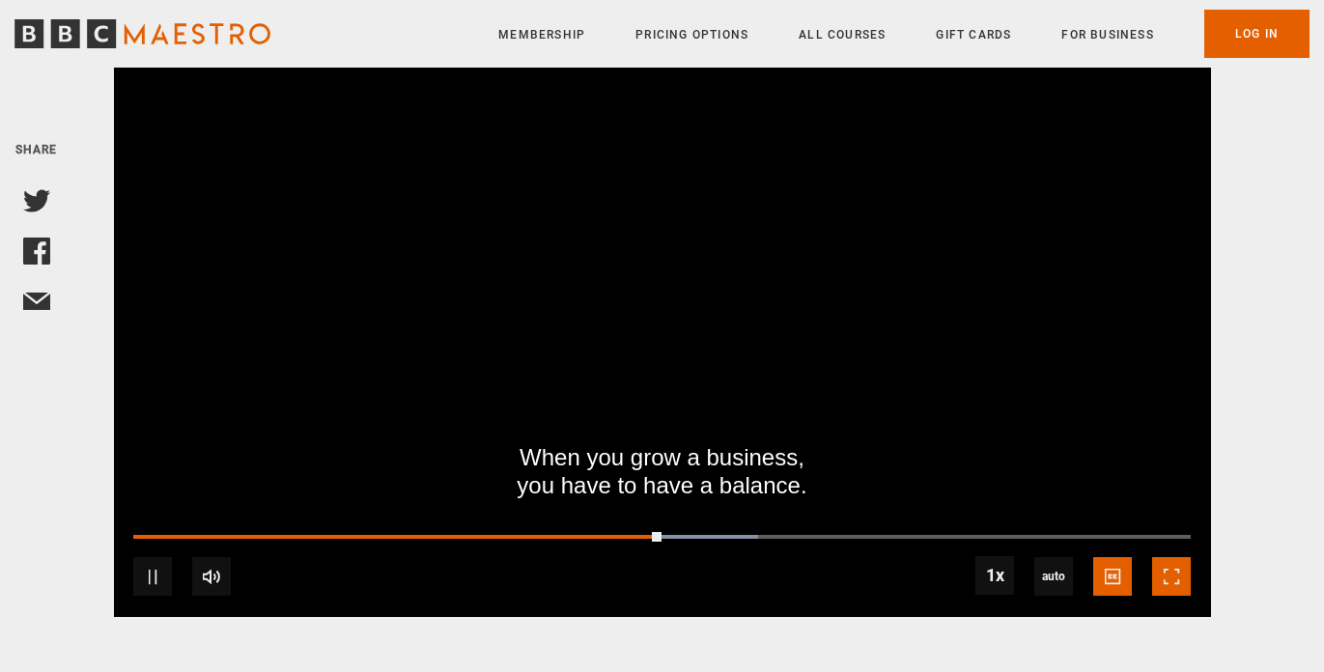
click at [1163, 583] on span "Video Player" at bounding box center [1171, 576] width 39 height 39
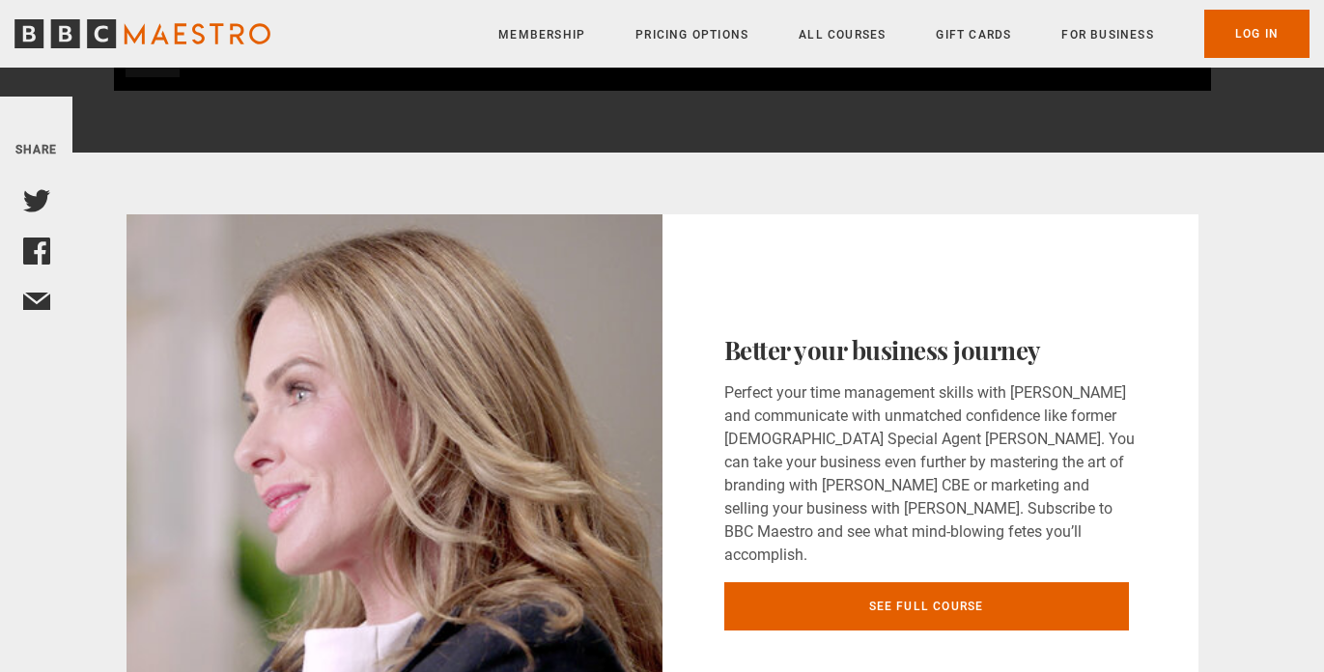
scroll to position [2341, 0]
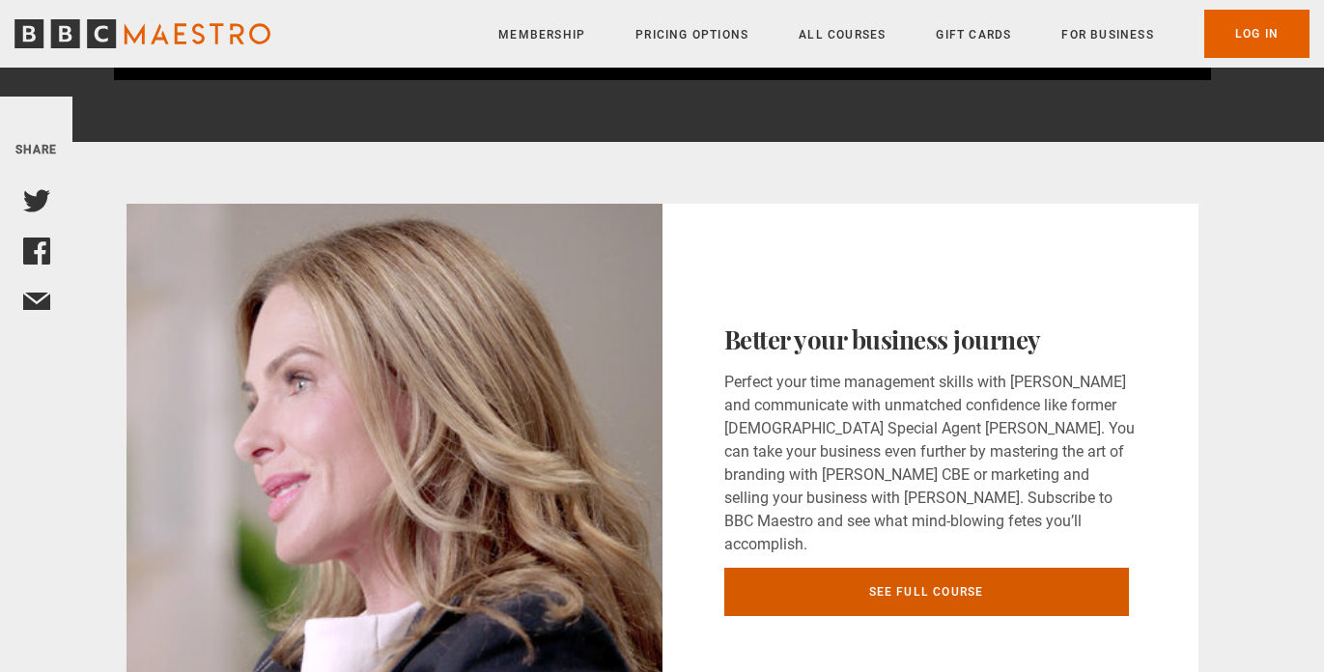
click at [937, 574] on link "See full course" at bounding box center [926, 592] width 405 height 48
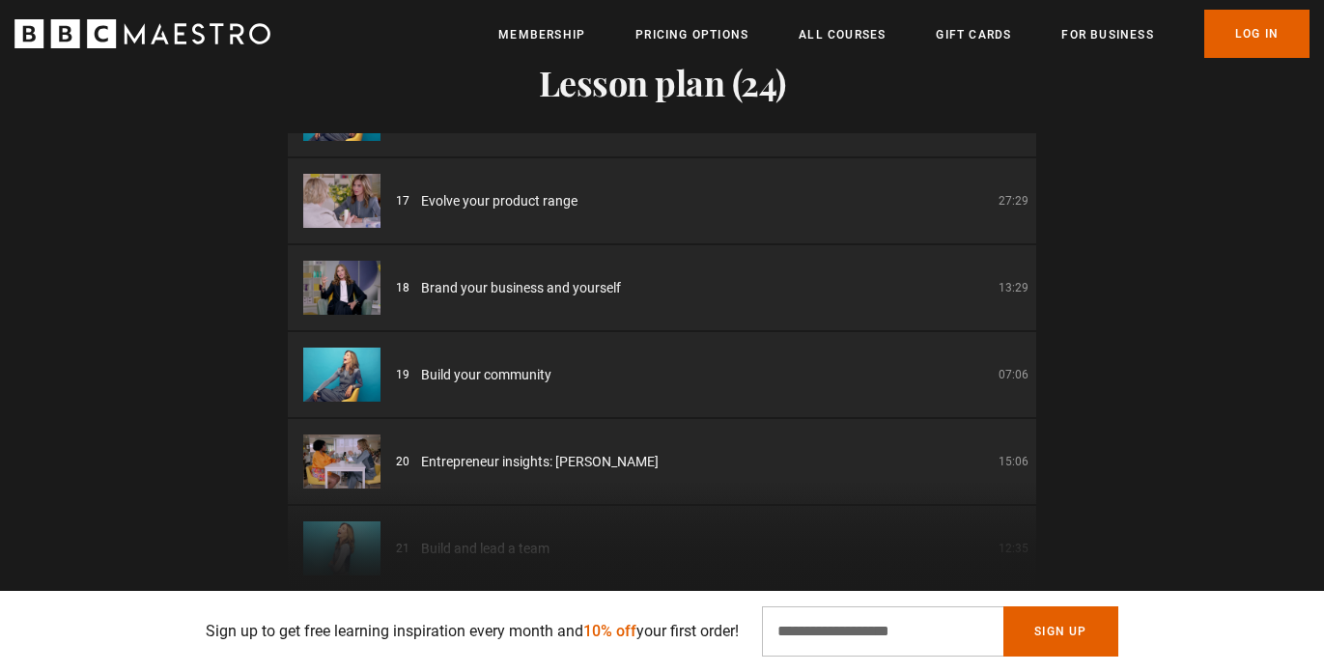
scroll to position [1362, 0]
